Goal: Find specific fact: Find specific fact

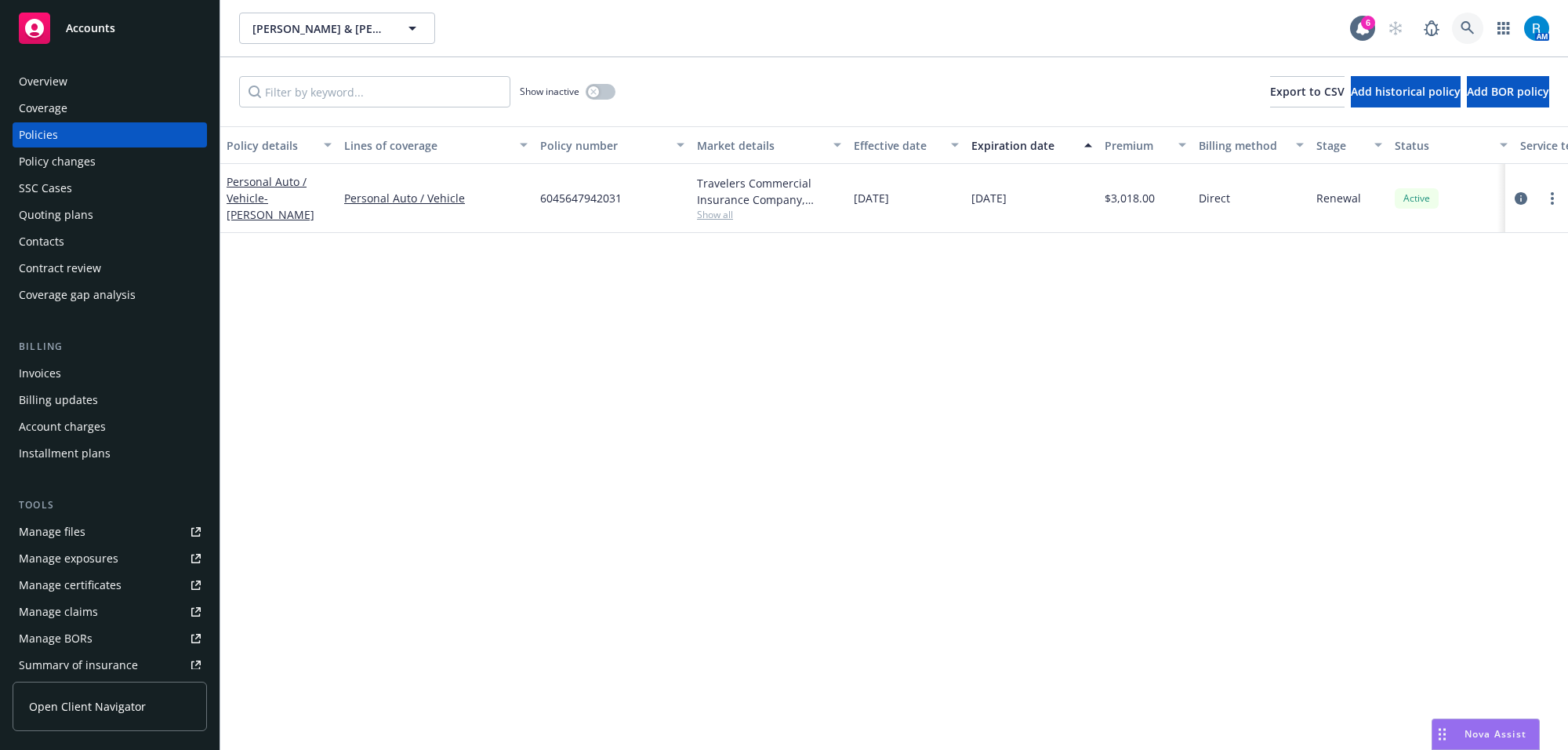
click at [1463, 17] on link at bounding box center [1467, 28] width 32 height 32
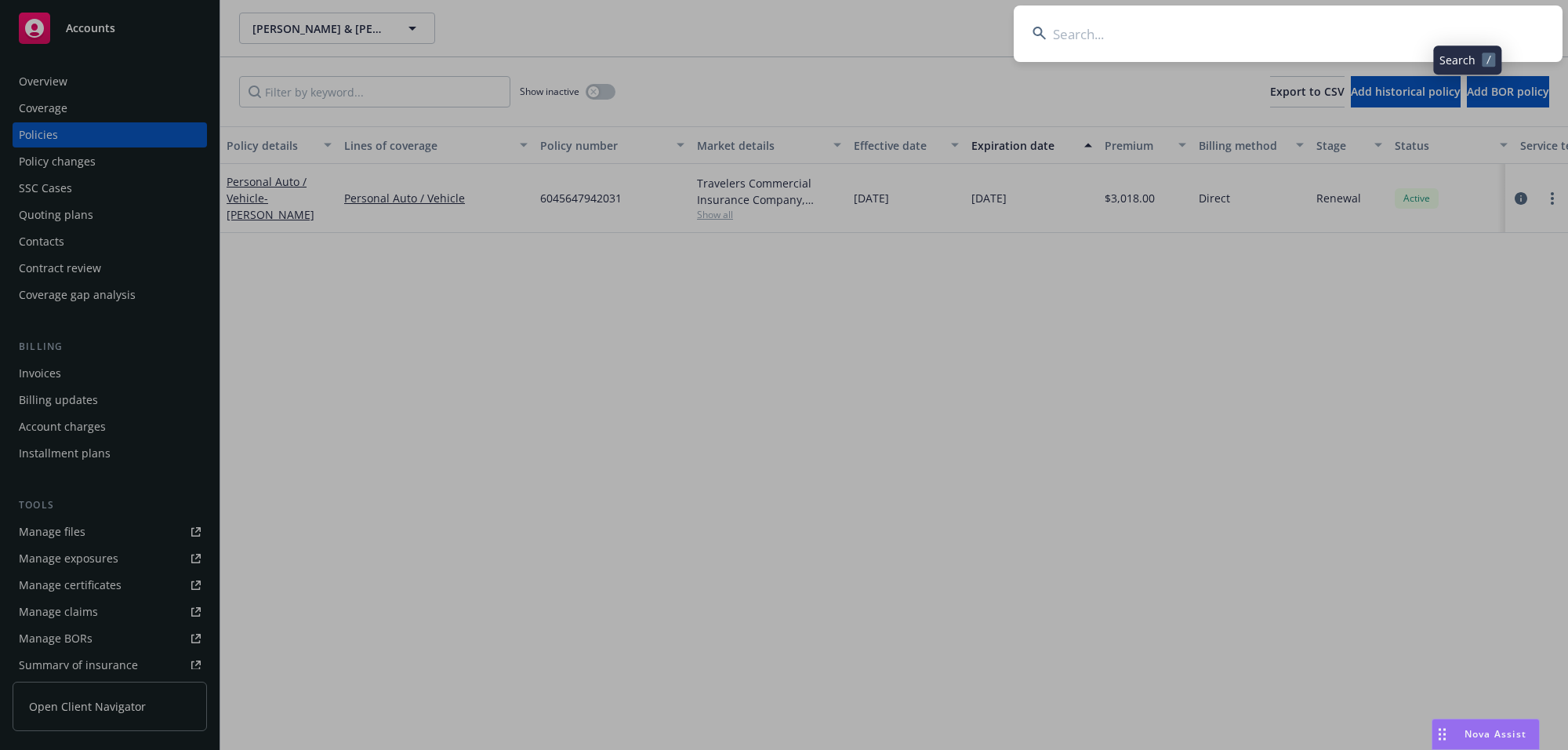
type input "[PERSON_NAME], [PERSON_NAME] & [PERSON_NAME] E"
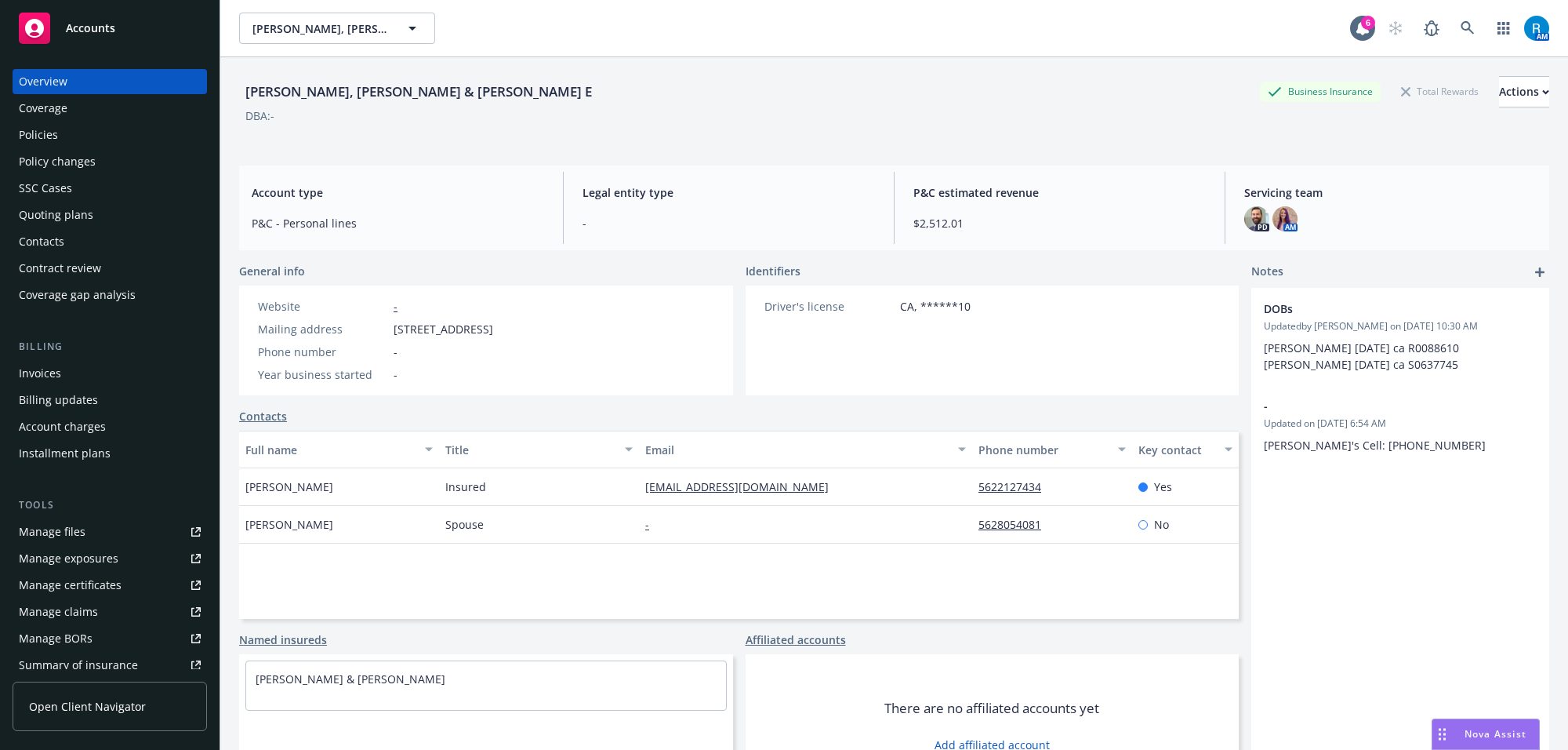
click at [512, 335] on div "Website - Mailing address [STREET_ADDRESS] Phone number - Year business started…" at bounding box center [376, 340] width 273 height 110
drag, startPoint x: 617, startPoint y: 332, endPoint x: 391, endPoint y: 331, distance: 226.0
click at [391, 331] on div "Mailing address [STREET_ADDRESS]" at bounding box center [376, 329] width 248 height 17
copy span "[STREET_ADDRESS]"
click at [40, 122] on div "Policies" at bounding box center [38, 135] width 39 height 25
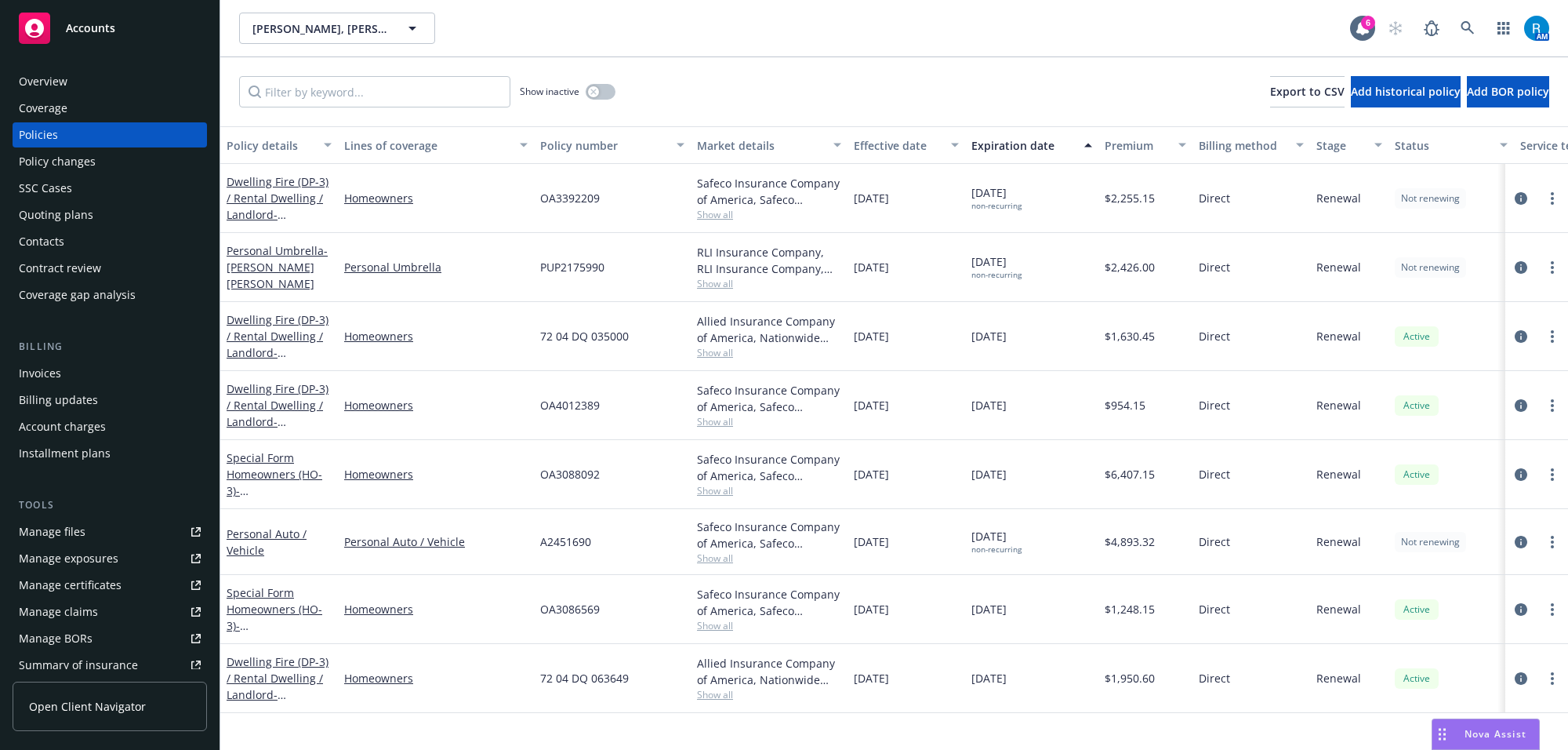
click at [562, 264] on span "PUP2175990" at bounding box center [572, 267] width 64 height 17
copy span "PUP2175990"
click at [718, 379] on div "Safeco Insurance Company of America, Safeco Insurance (Liberty Mutual) Show all" at bounding box center [769, 405] width 157 height 69
click at [564, 264] on span "PUP2175990" at bounding box center [572, 267] width 64 height 17
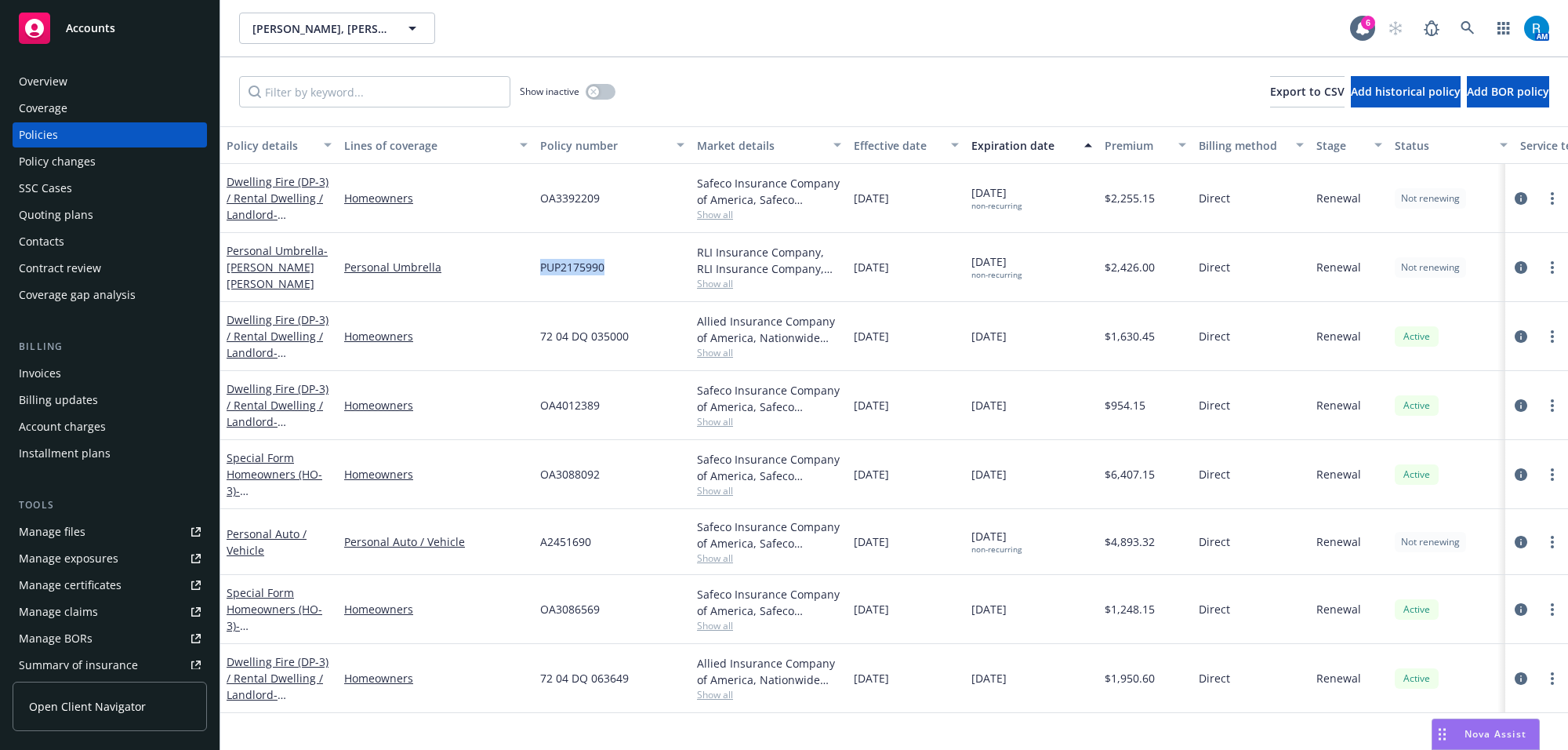
click at [564, 264] on span "PUP2175990" at bounding box center [572, 267] width 64 height 17
copy span "PUP2175990"
click at [60, 84] on div "Overview" at bounding box center [43, 81] width 48 height 25
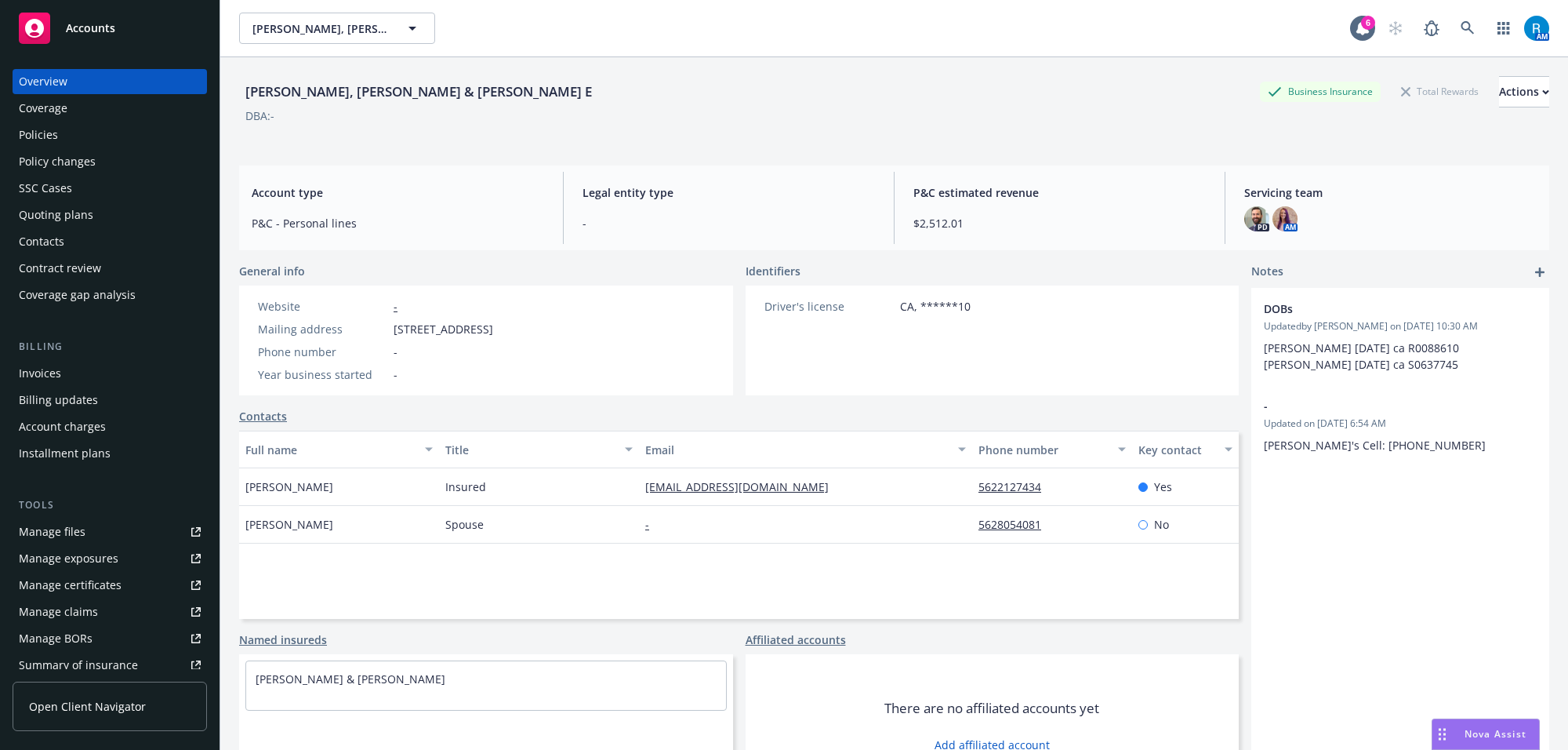
drag, startPoint x: 509, startPoint y: 130, endPoint x: 475, endPoint y: 100, distance: 45.3
click at [504, 126] on div "[PERSON_NAME], [PERSON_NAME] & [PERSON_NAME] E Business Insurance Total Rewards…" at bounding box center [894, 108] width 1310 height 64
drag, startPoint x: 479, startPoint y: 96, endPoint x: 233, endPoint y: 96, distance: 246.0
click at [233, 96] on div "[PERSON_NAME], [PERSON_NAME] & [PERSON_NAME] E Business Insurance Total Rewards…" at bounding box center [894, 432] width 1348 height 750
copy div "[PERSON_NAME], [PERSON_NAME] & [PERSON_NAME] E"
